Goal: Navigation & Orientation: Find specific page/section

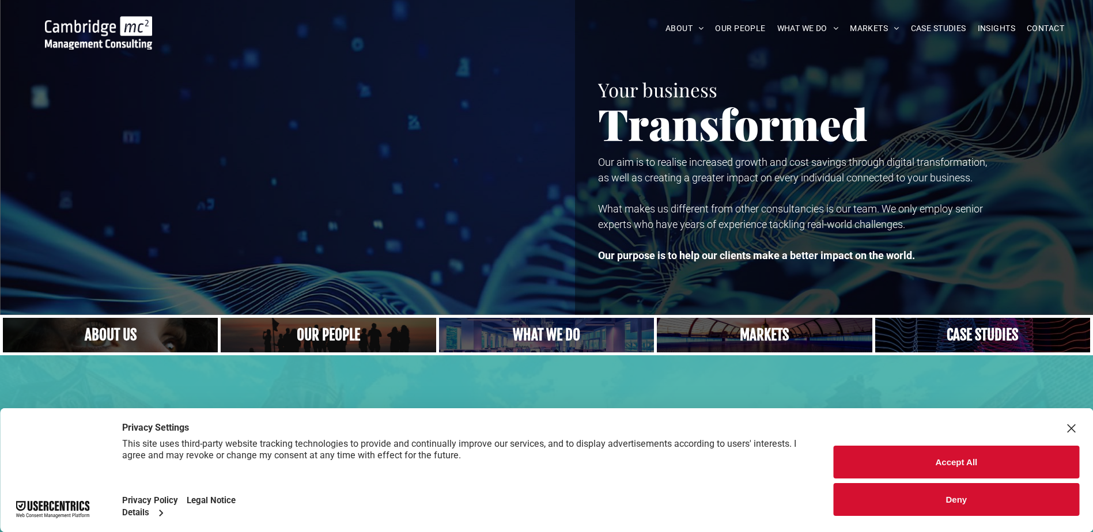
click at [966, 462] on button "Accept All" at bounding box center [956, 462] width 245 height 33
